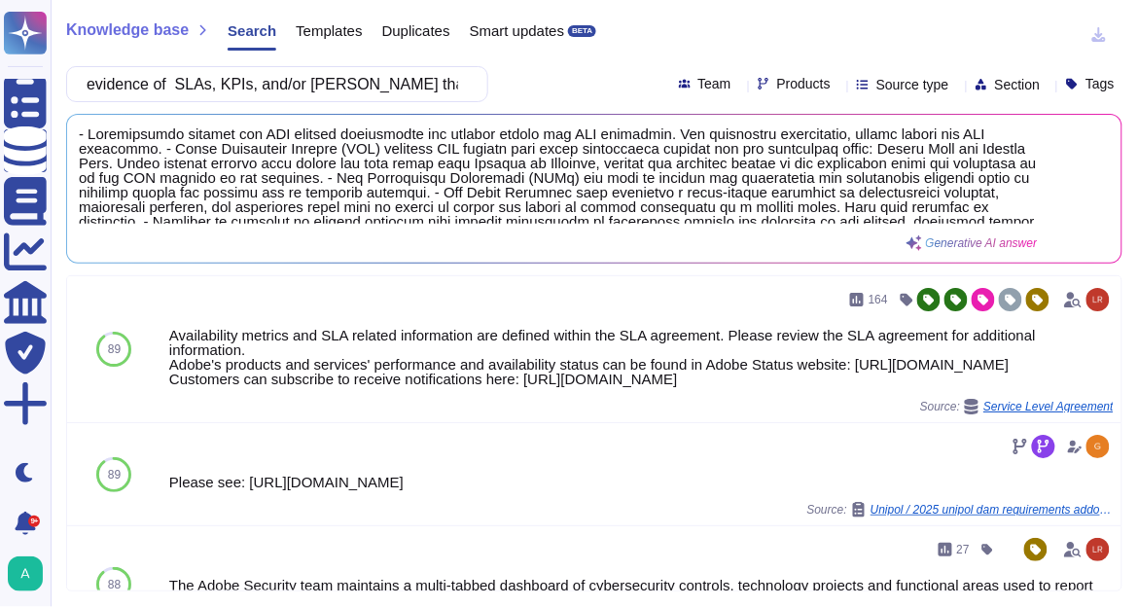
scroll to position [248, 0]
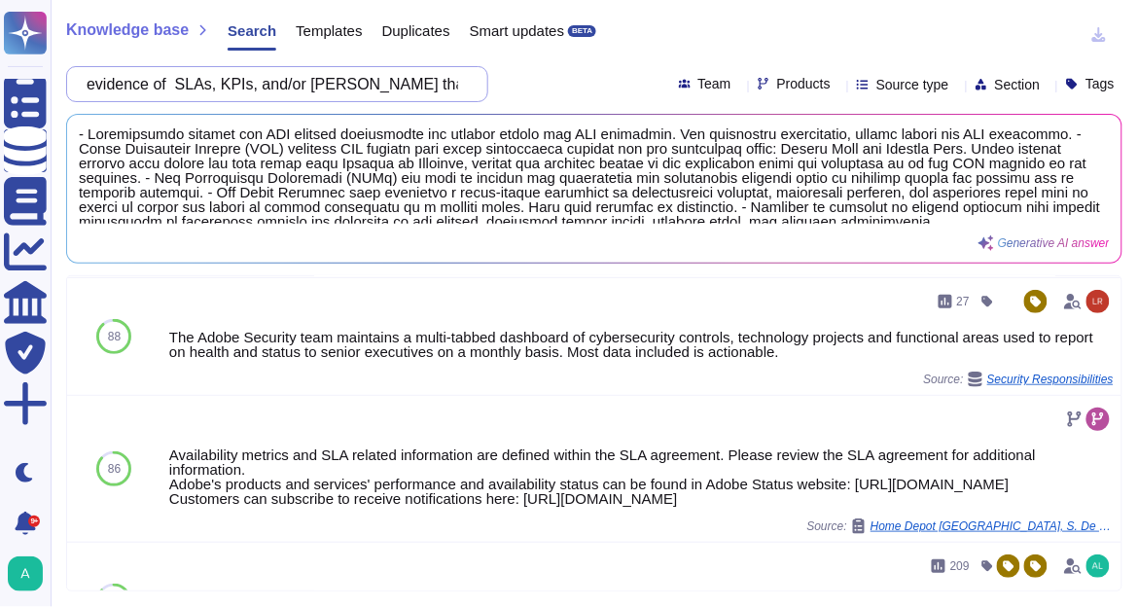
click at [258, 82] on input "evidence of SLAs, KPIs, and/or [PERSON_NAME] that are monitored and reported." at bounding box center [272, 84] width 391 height 34
paste input "• How is our tenant's data logically and physically isolated from other custome…"
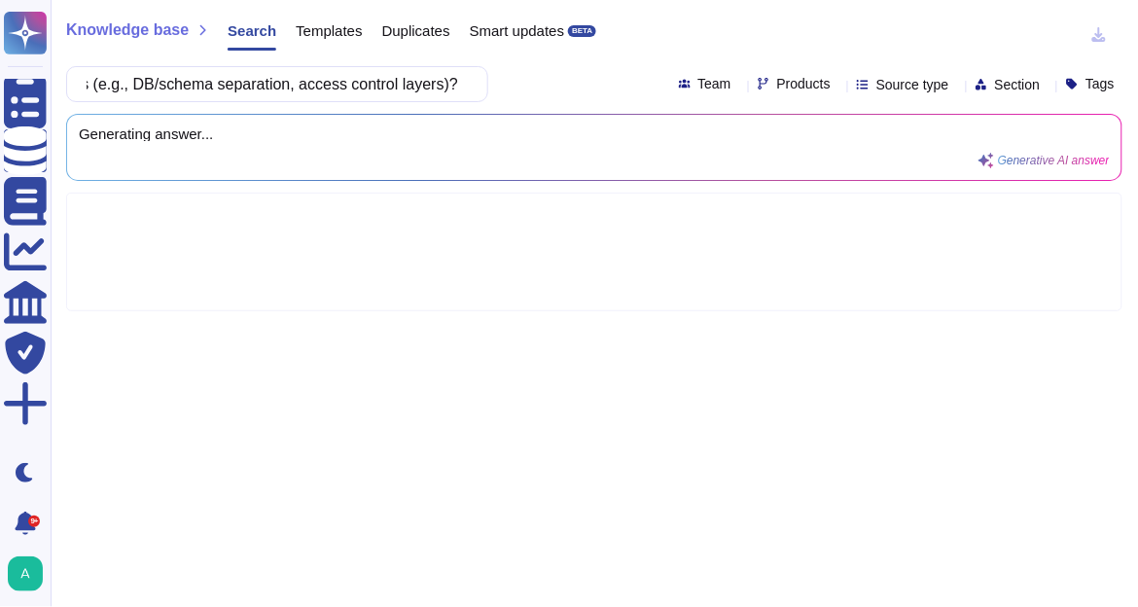
type input "• How is our tenant's data logically and physically isolated from other custome…"
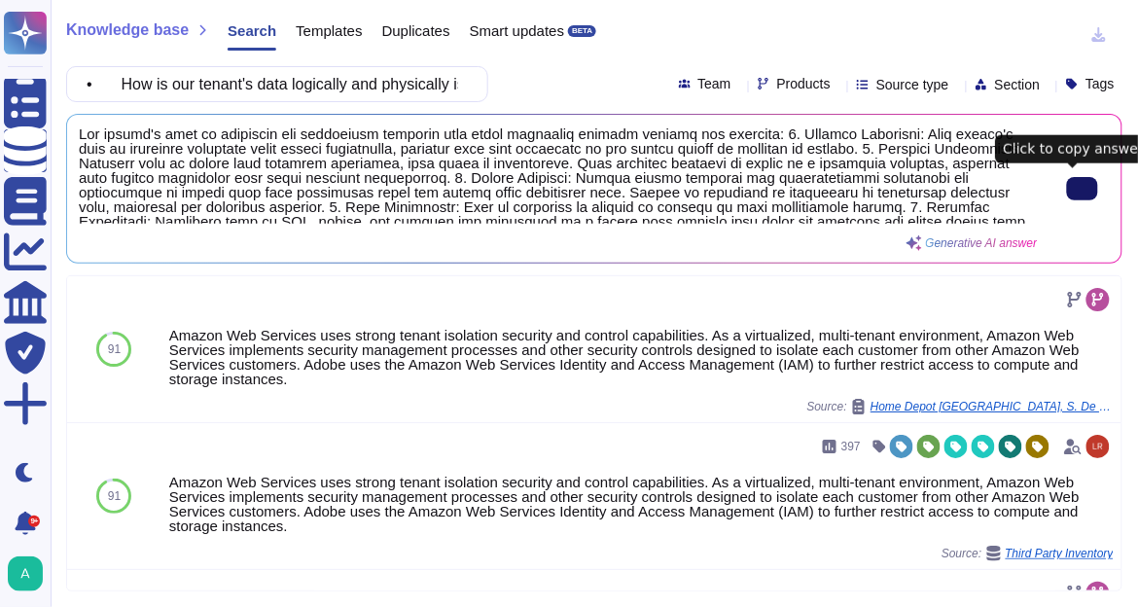
click at [1083, 189] on icon at bounding box center [1083, 189] width 0 height 0
click at [204, 91] on input "• How is our tenant's data logically and physically isolated from other custome…" at bounding box center [272, 84] width 391 height 34
paste input "What admin access boundaries exist for Adobe personnel (who can access our tena…"
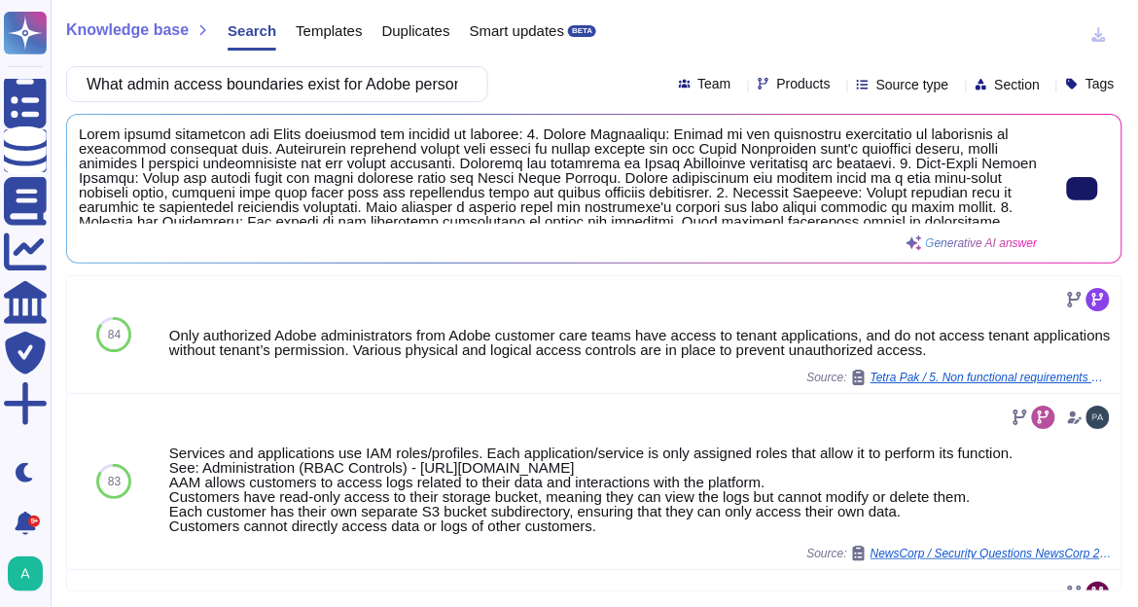
click at [260, 90] on input "What admin access boundaries exist for Adobe personnel (who can access our tena…" at bounding box center [272, 84] width 391 height 34
paste input ""noisy neighbor" protections/rate-limiting prevent cross-tenant security or per…"
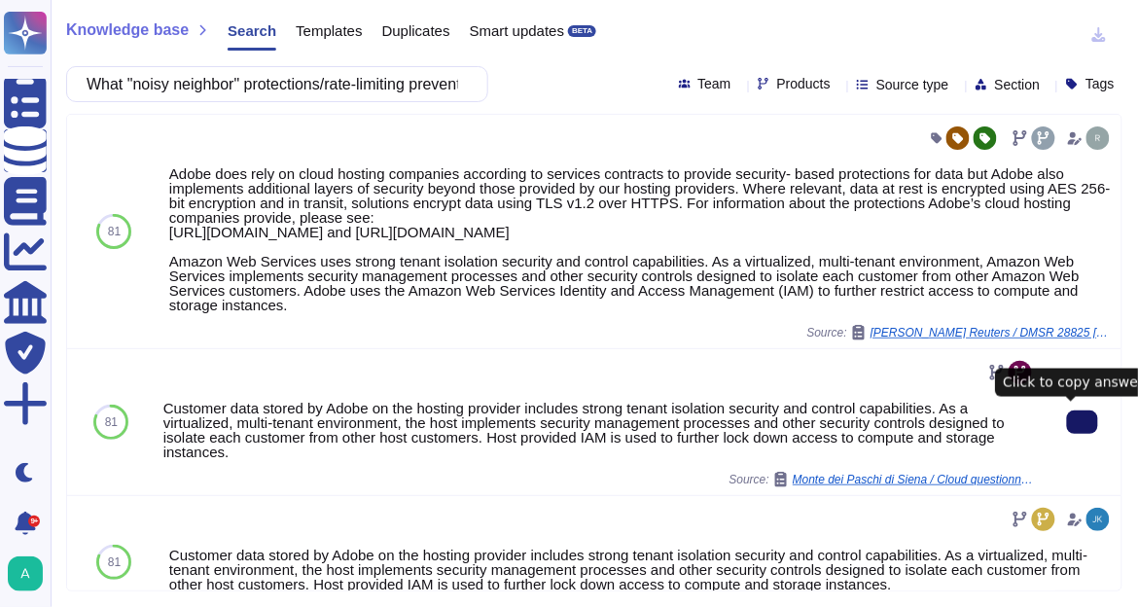
click at [1083, 422] on icon at bounding box center [1083, 422] width 0 height 0
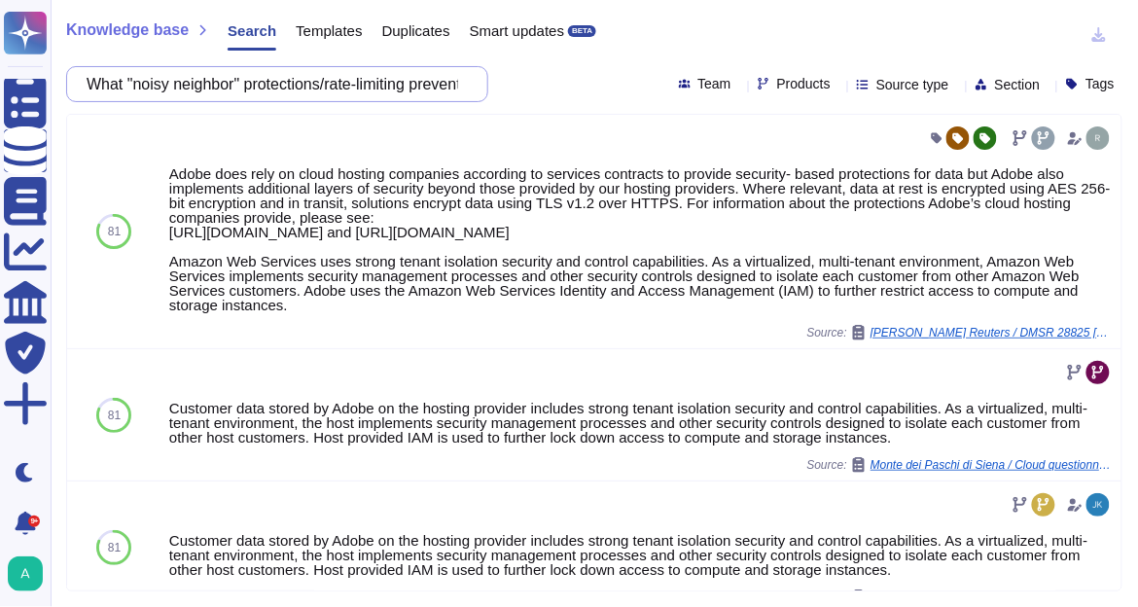
click at [274, 90] on input "What "noisy neighbor" protections/rate-limiting prevent cross-tenant security o…" at bounding box center [272, 84] width 391 height 34
paste input "Please confirm data residency for our tenant"
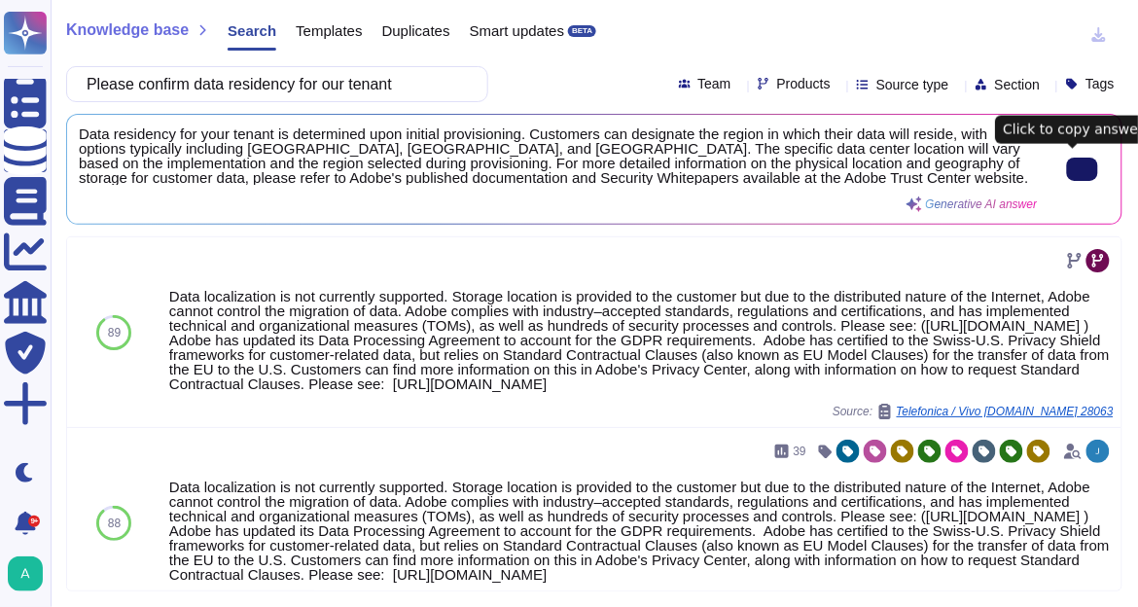
click at [1083, 169] on icon at bounding box center [1083, 169] width 0 height 0
click at [366, 83] on input "Please confirm data residency for our tenant" at bounding box center [272, 84] width 391 height 34
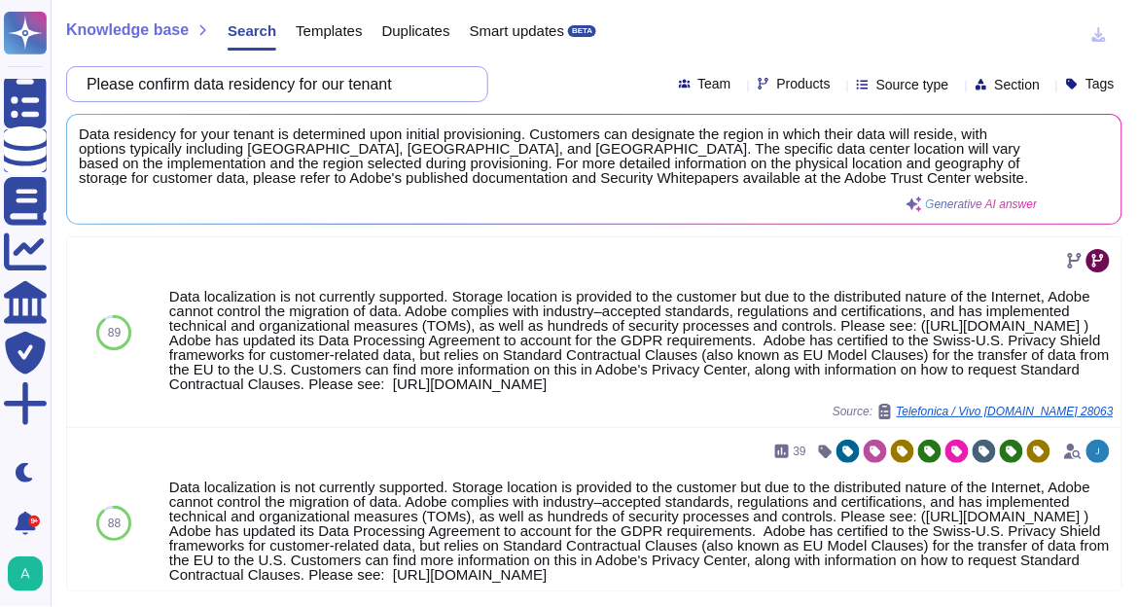
paste input "rovide the current sub-processor list, with services, locations, and change-not…"
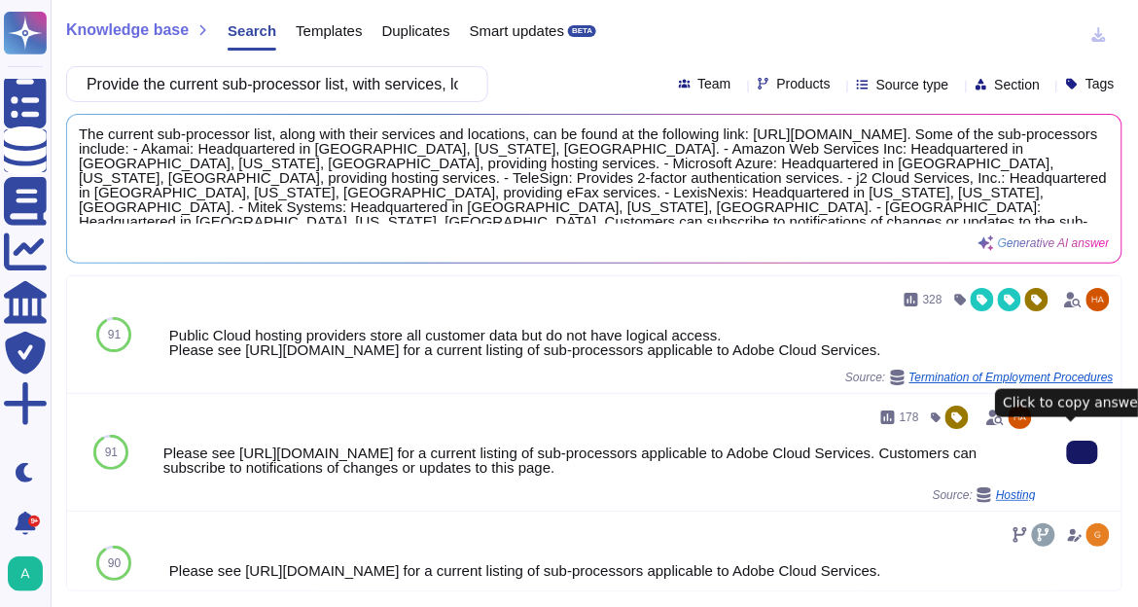
click at [1083, 441] on button at bounding box center [1082, 452] width 31 height 23
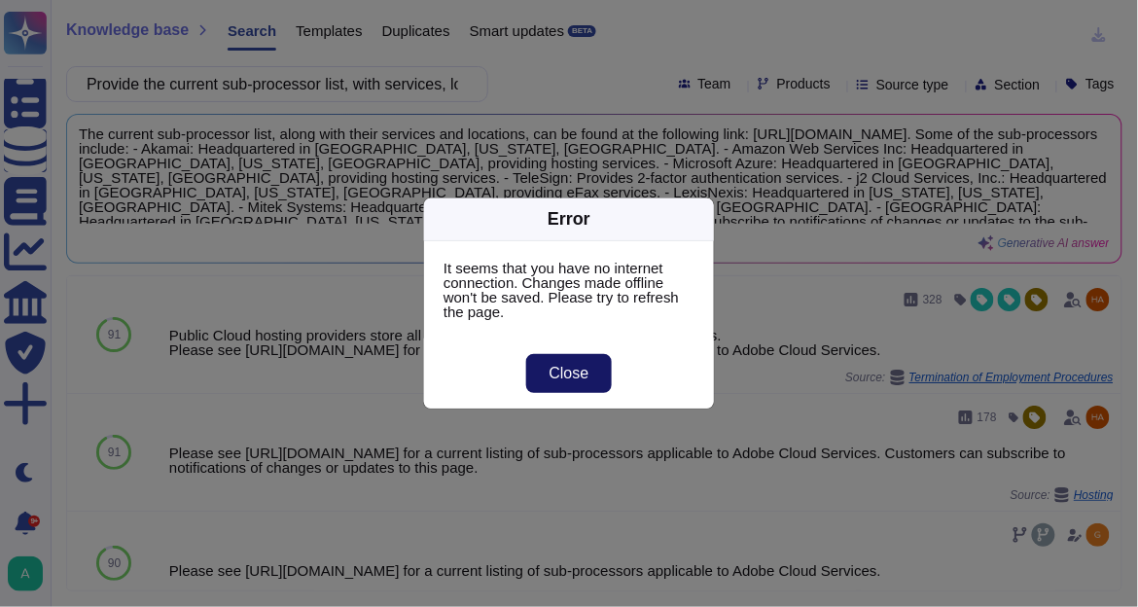
click at [550, 362] on button "Close" at bounding box center [569, 373] width 87 height 39
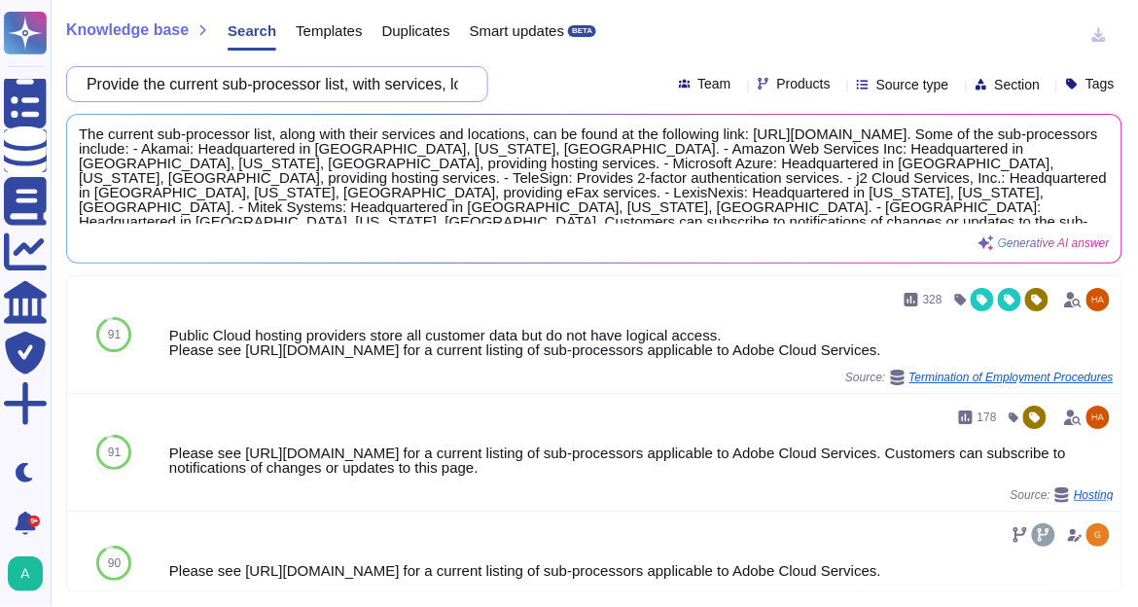
click at [295, 89] on input "Provide the current sub-processor list, with services, locations, and change-no…" at bounding box center [272, 84] width 391 height 34
paste input "Audit/Event catalog covering admin actions, auth events, configuration changes,…"
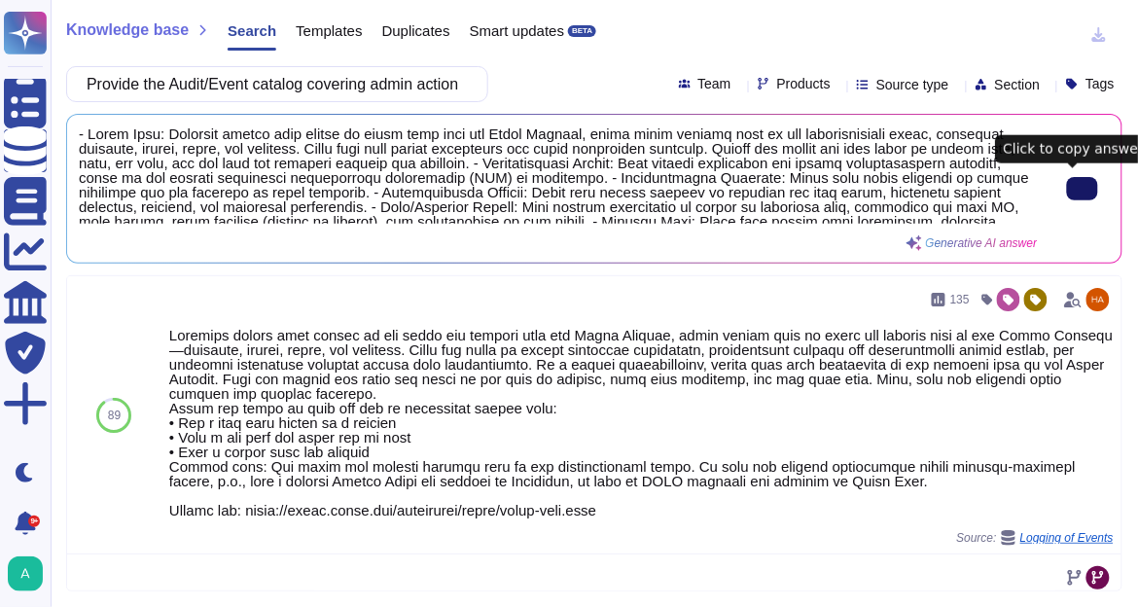
click at [1072, 197] on button at bounding box center [1082, 188] width 31 height 23
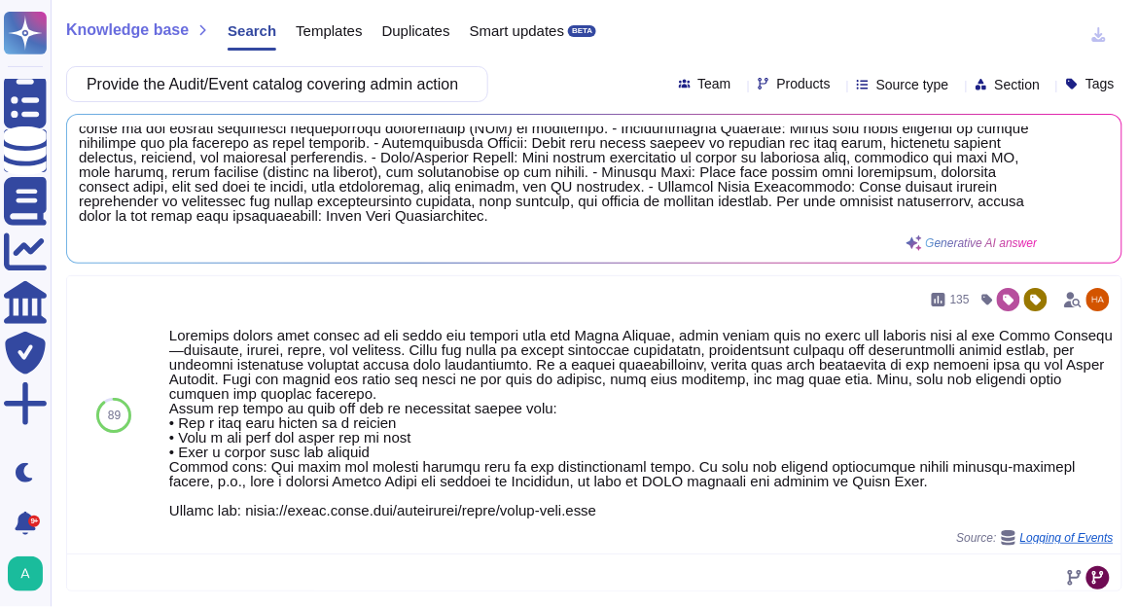
scroll to position [36, 0]
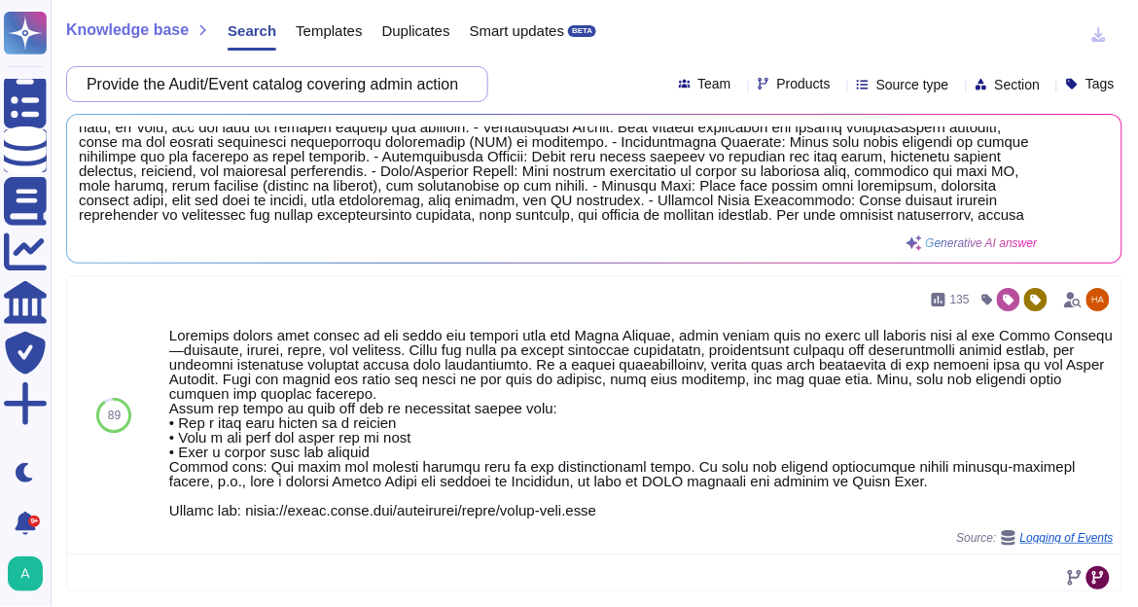
click at [408, 89] on input "Provide the Audit/Event catalog covering admin actions, auth events, configurat…" at bounding box center [272, 84] width 391 height 34
paste input "Document export options/limits for audit/event"
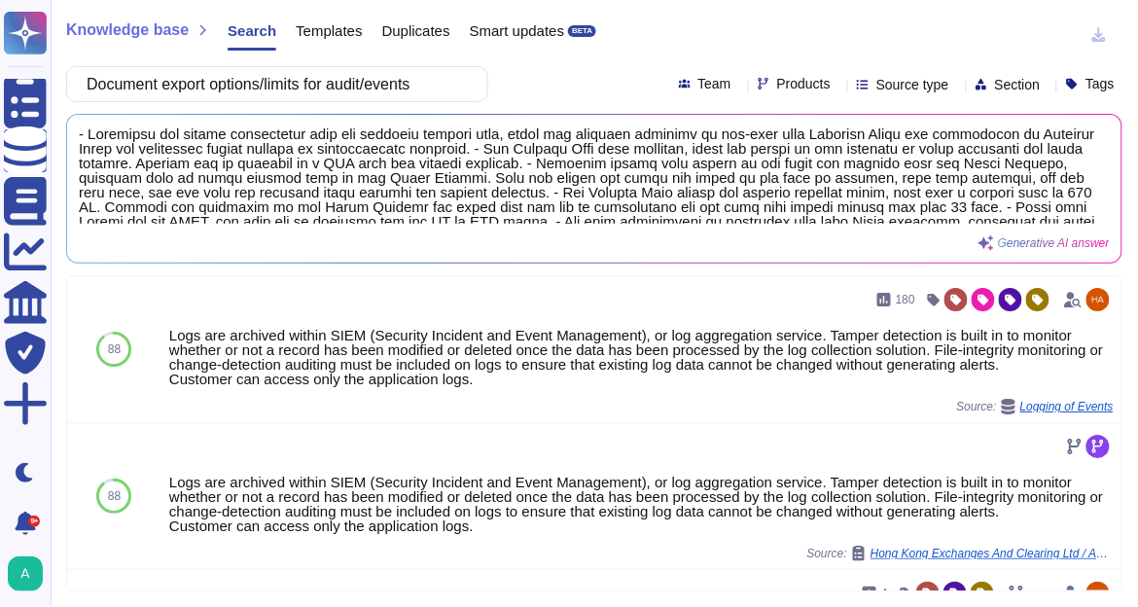
type input "Document export options/limits for audit/events"
